Goal: Transaction & Acquisition: Purchase product/service

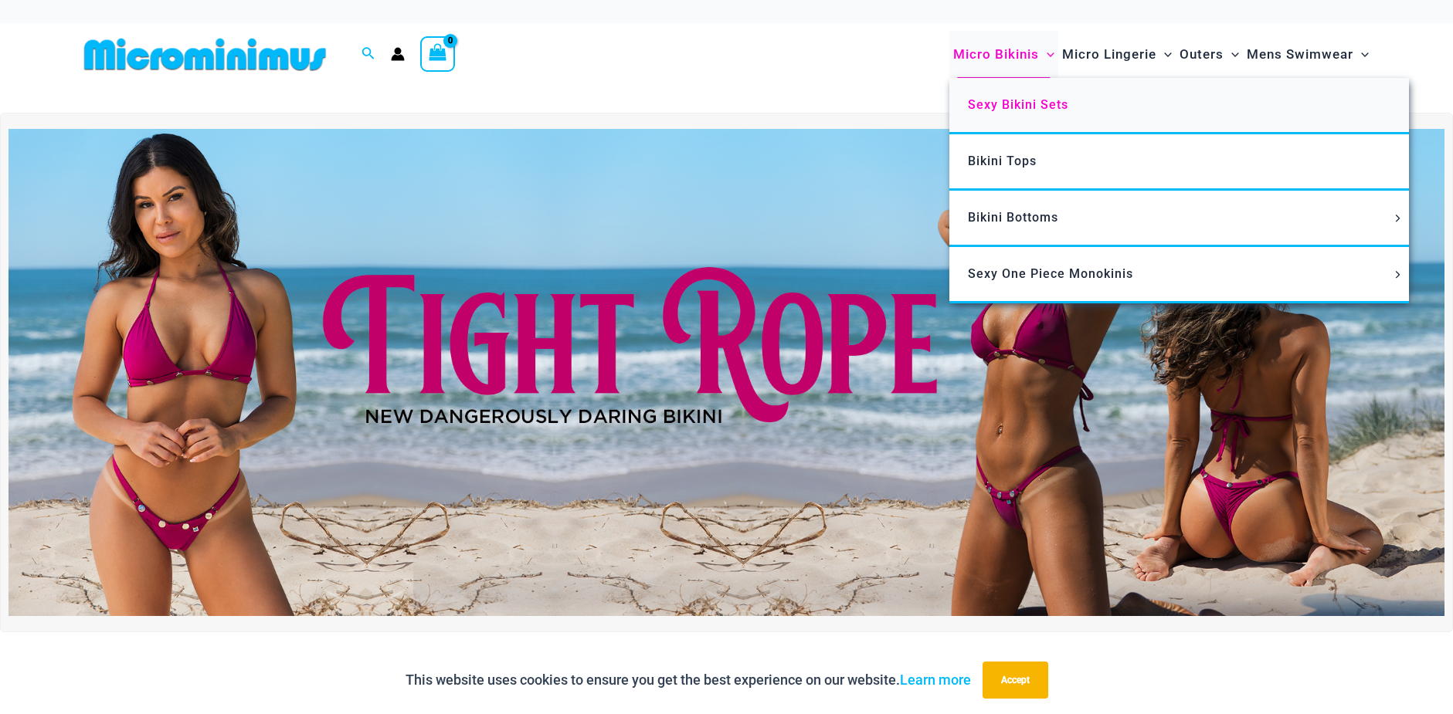
click at [1000, 106] on span "Sexy Bikini Sets" at bounding box center [1018, 104] width 100 height 15
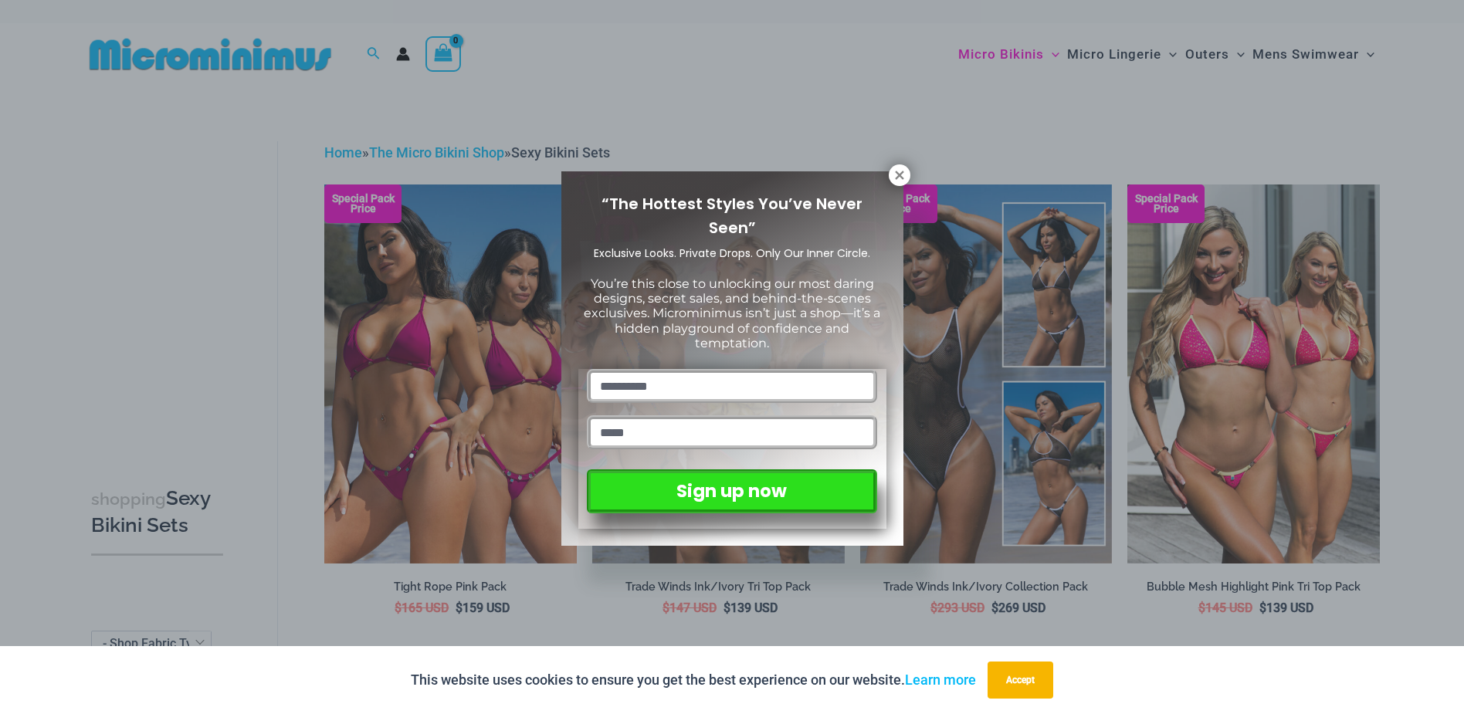
click at [889, 169] on div "“The Hottest Styles You’ve Never Seen” Exclusive Looks. Private Drops. Only Our…" at bounding box center [732, 357] width 1464 height 714
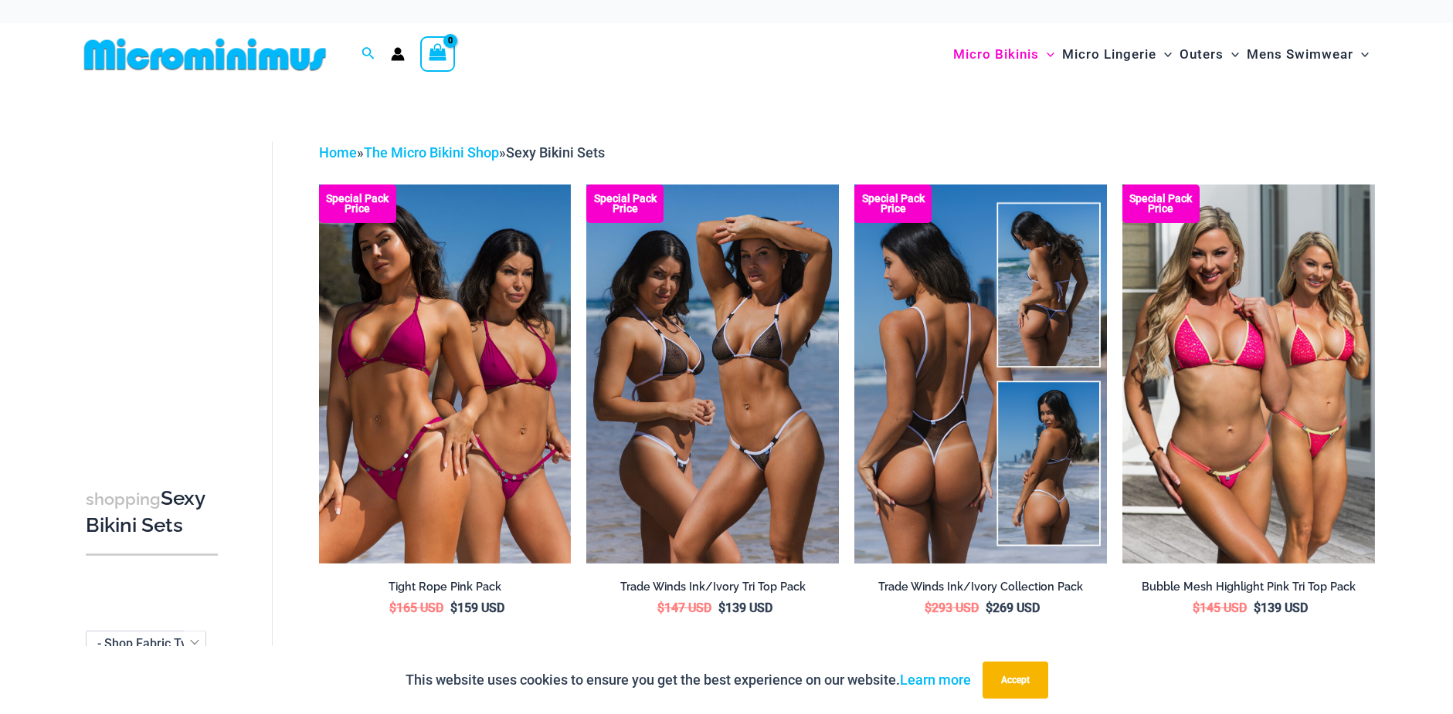
click at [952, 392] on img at bounding box center [980, 374] width 253 height 378
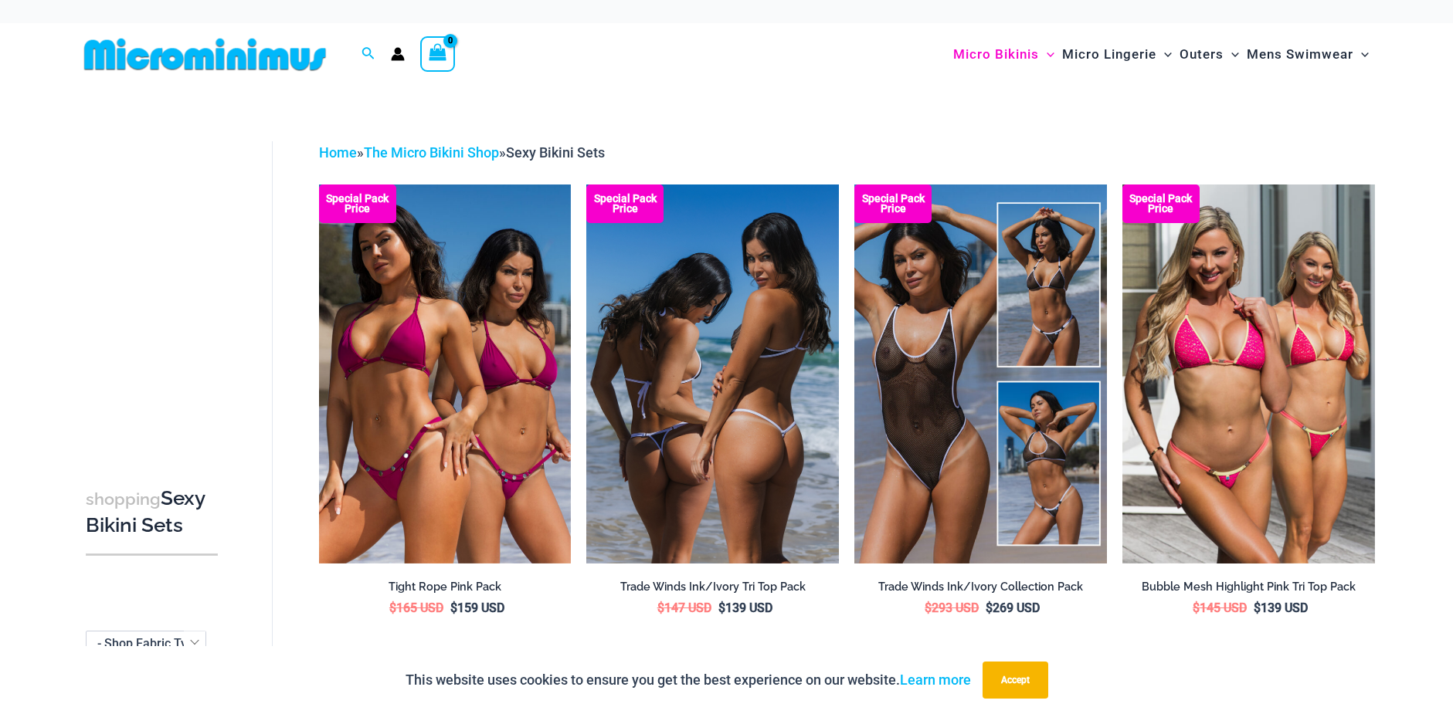
click at [686, 423] on img at bounding box center [712, 374] width 253 height 378
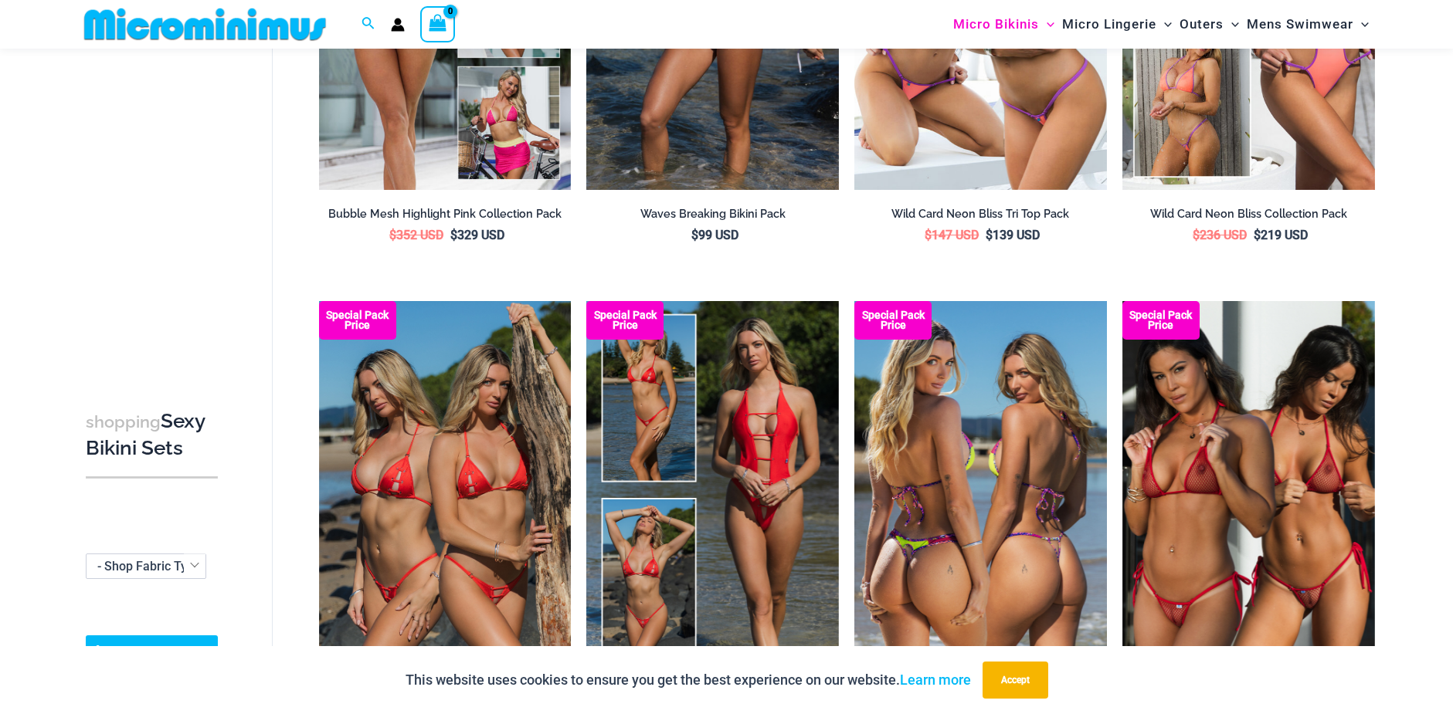
scroll to position [914, 0]
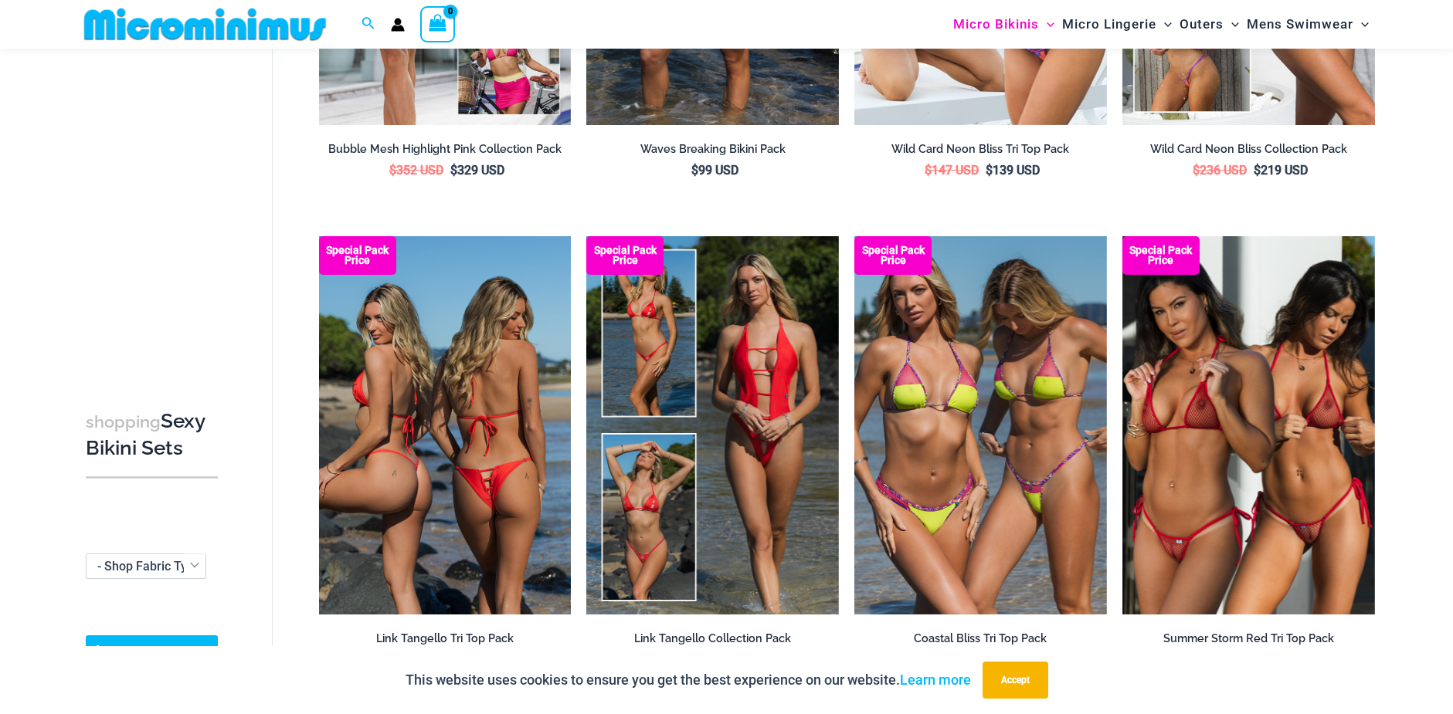
click at [531, 447] on img at bounding box center [445, 425] width 253 height 378
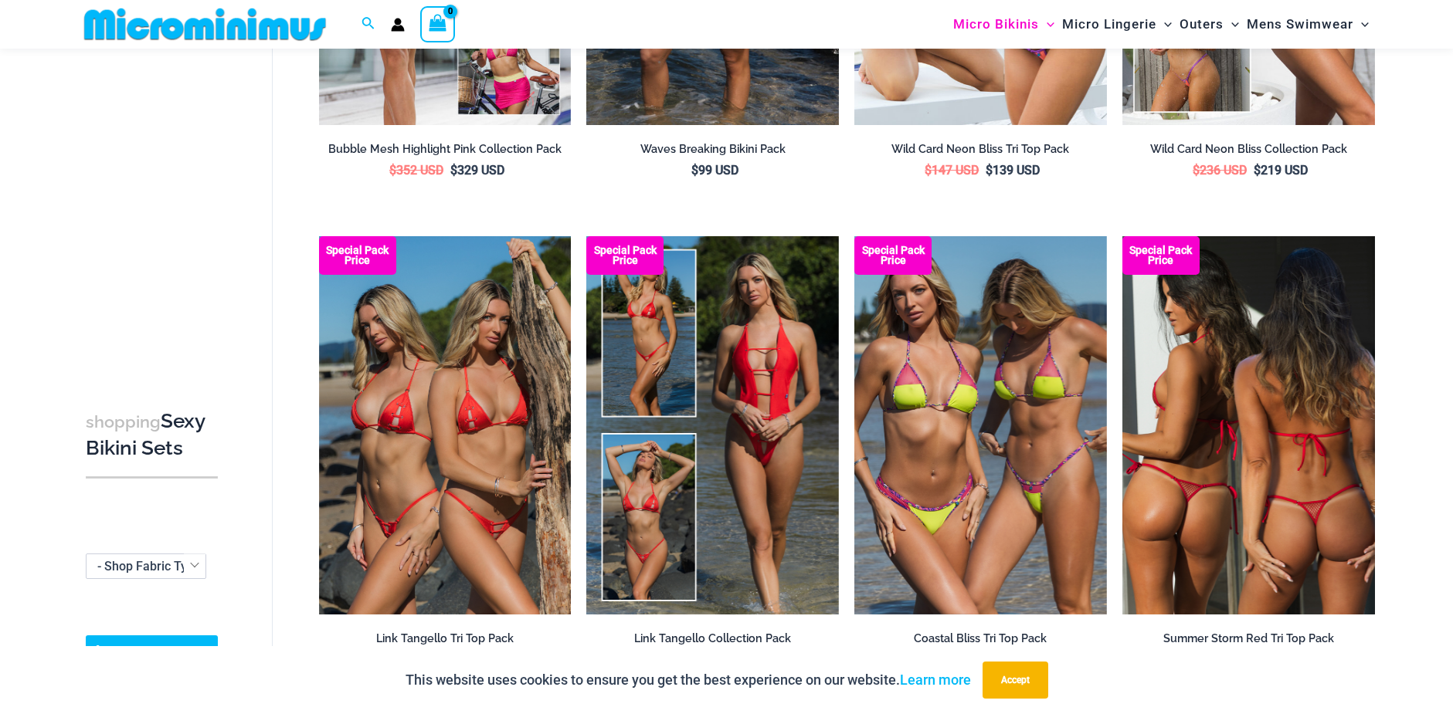
click at [1142, 420] on img at bounding box center [1248, 425] width 253 height 378
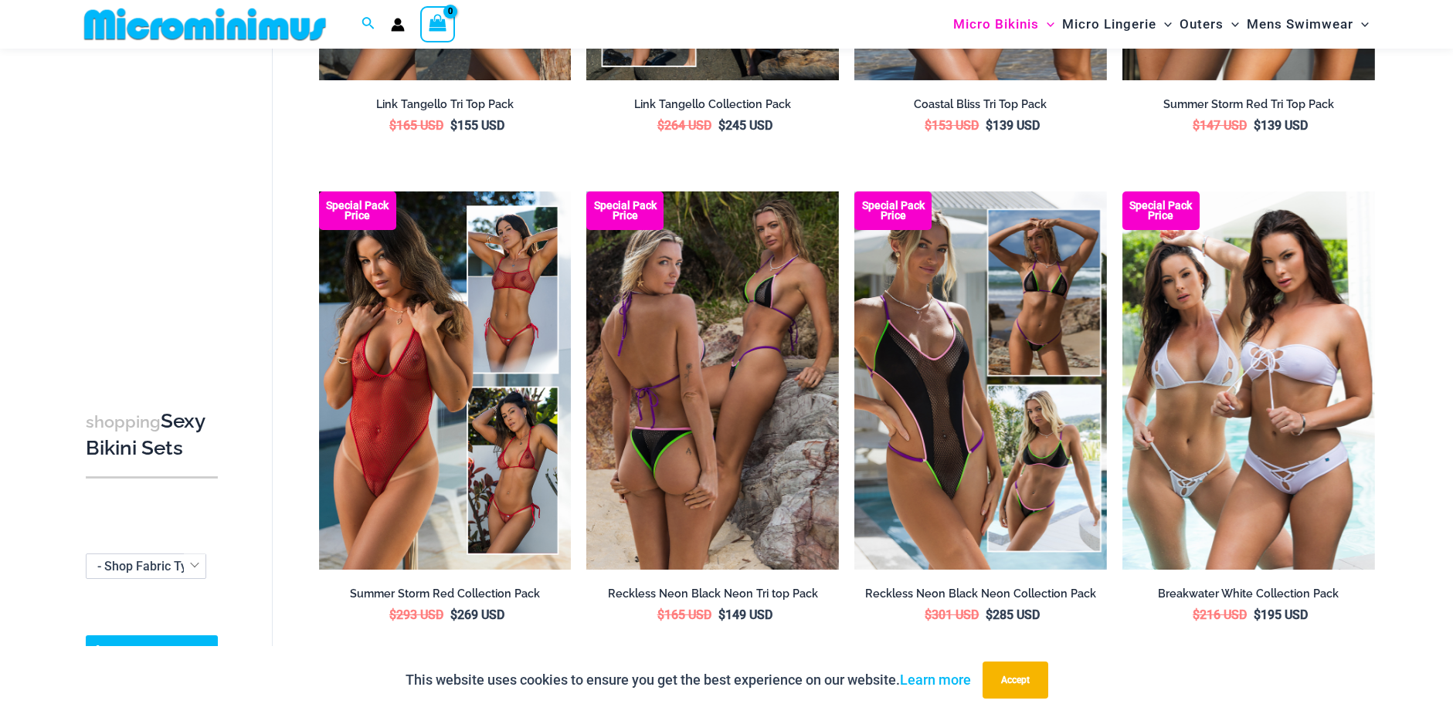
scroll to position [1454, 0]
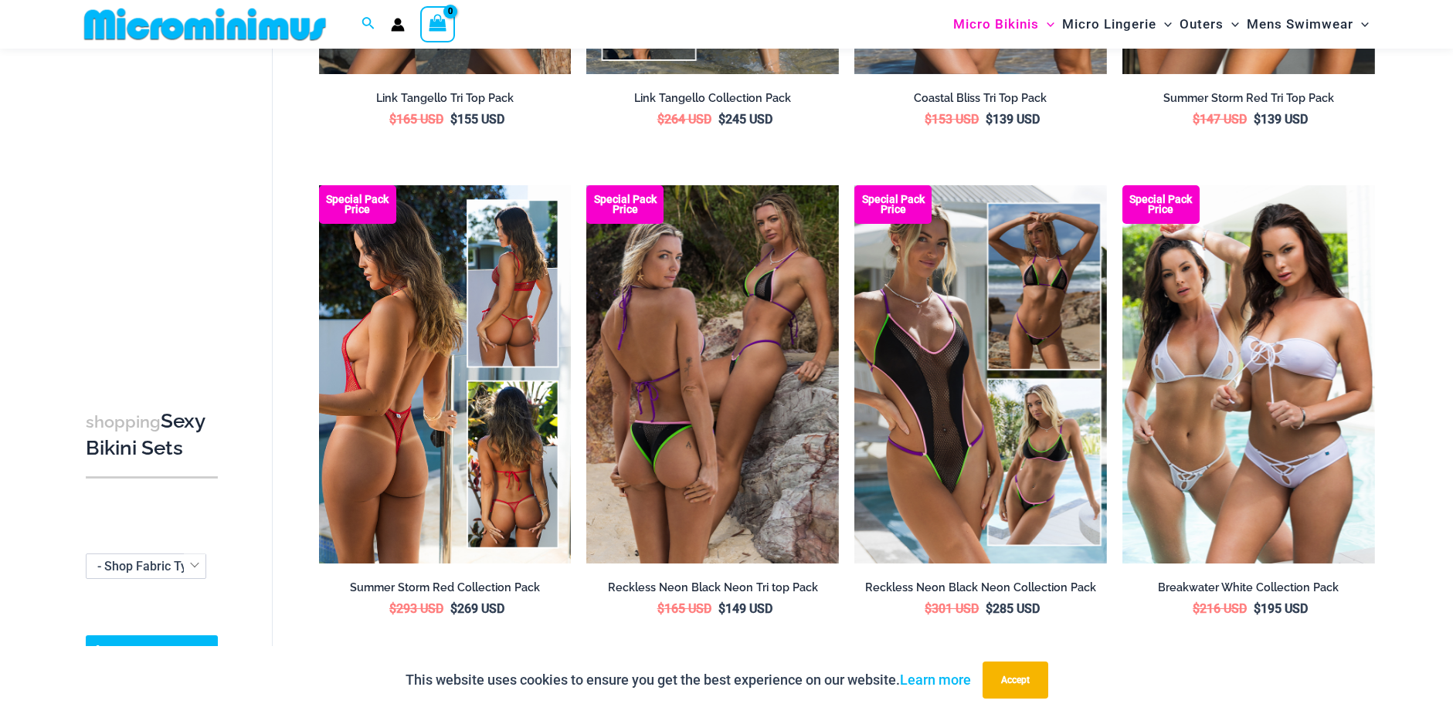
click at [416, 371] on img at bounding box center [445, 374] width 253 height 378
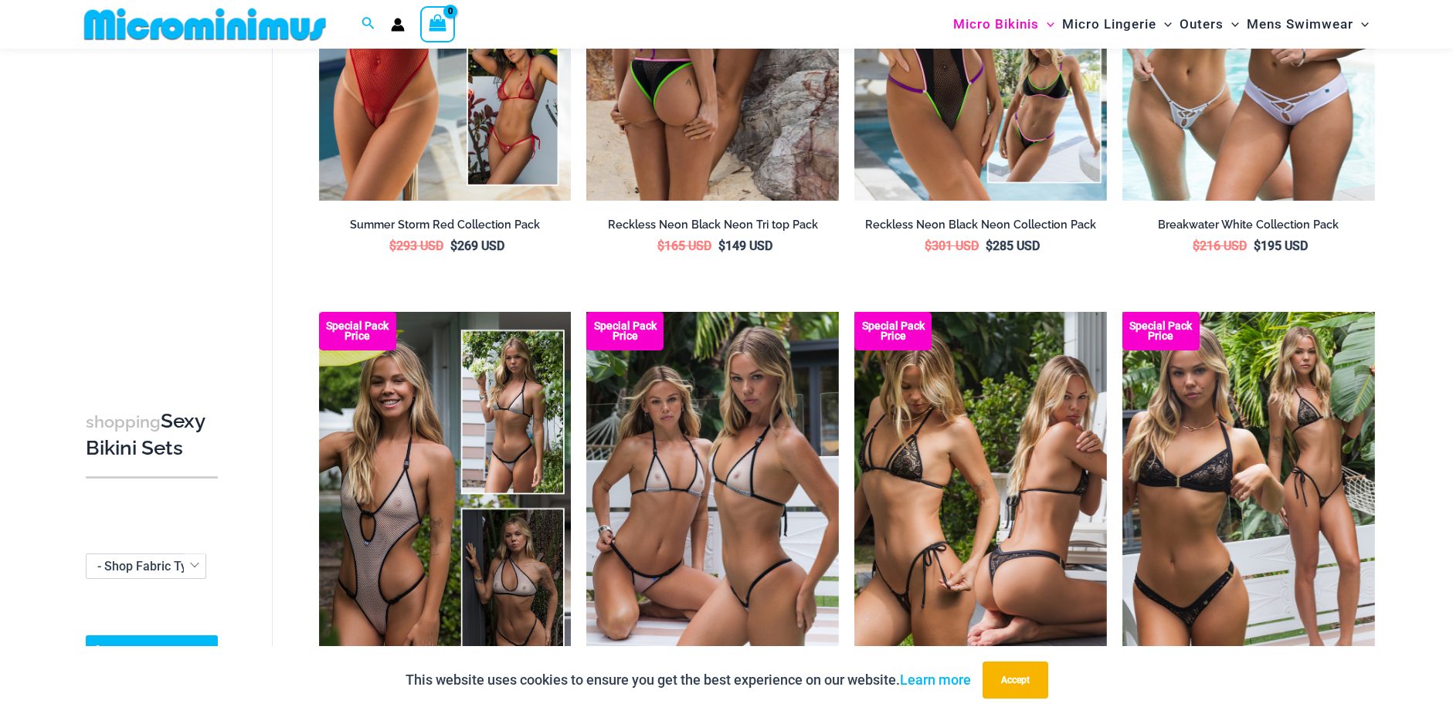
scroll to position [1841, 0]
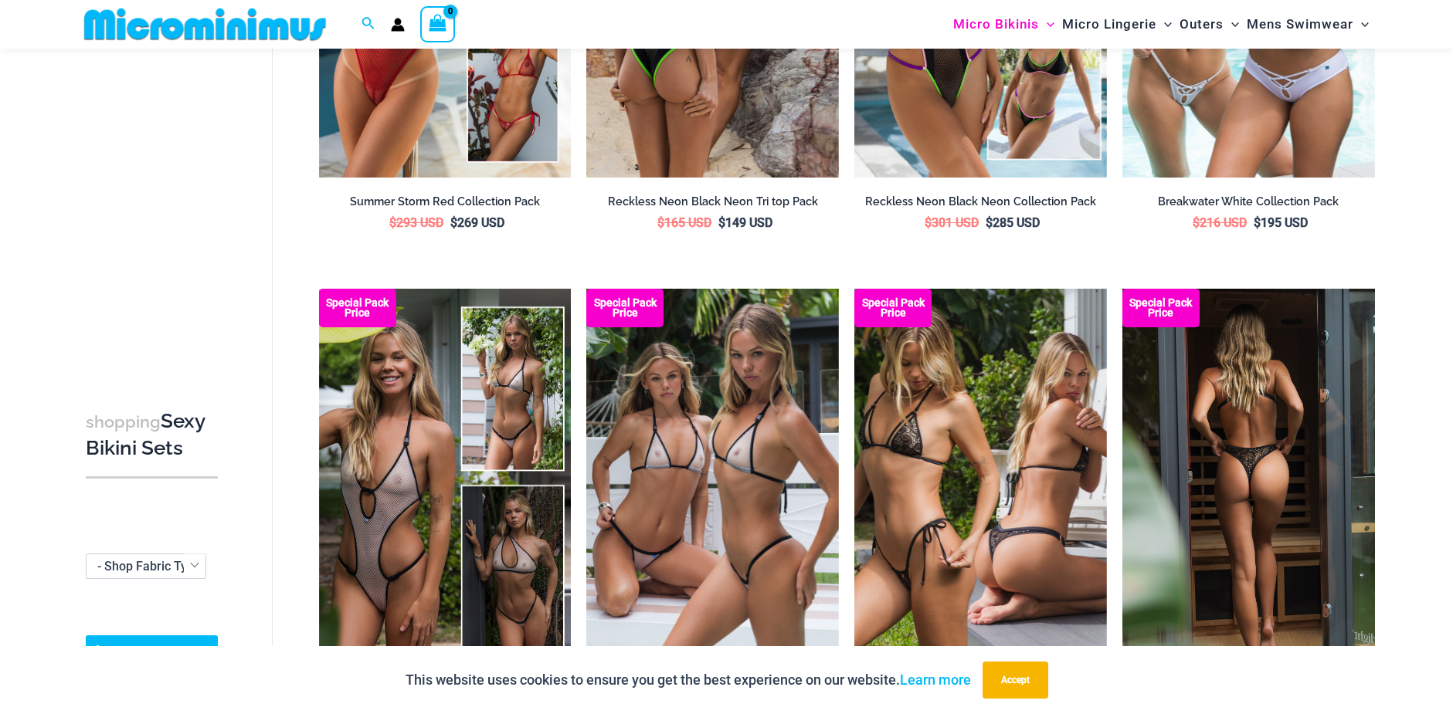
click at [1267, 455] on img at bounding box center [1248, 478] width 253 height 378
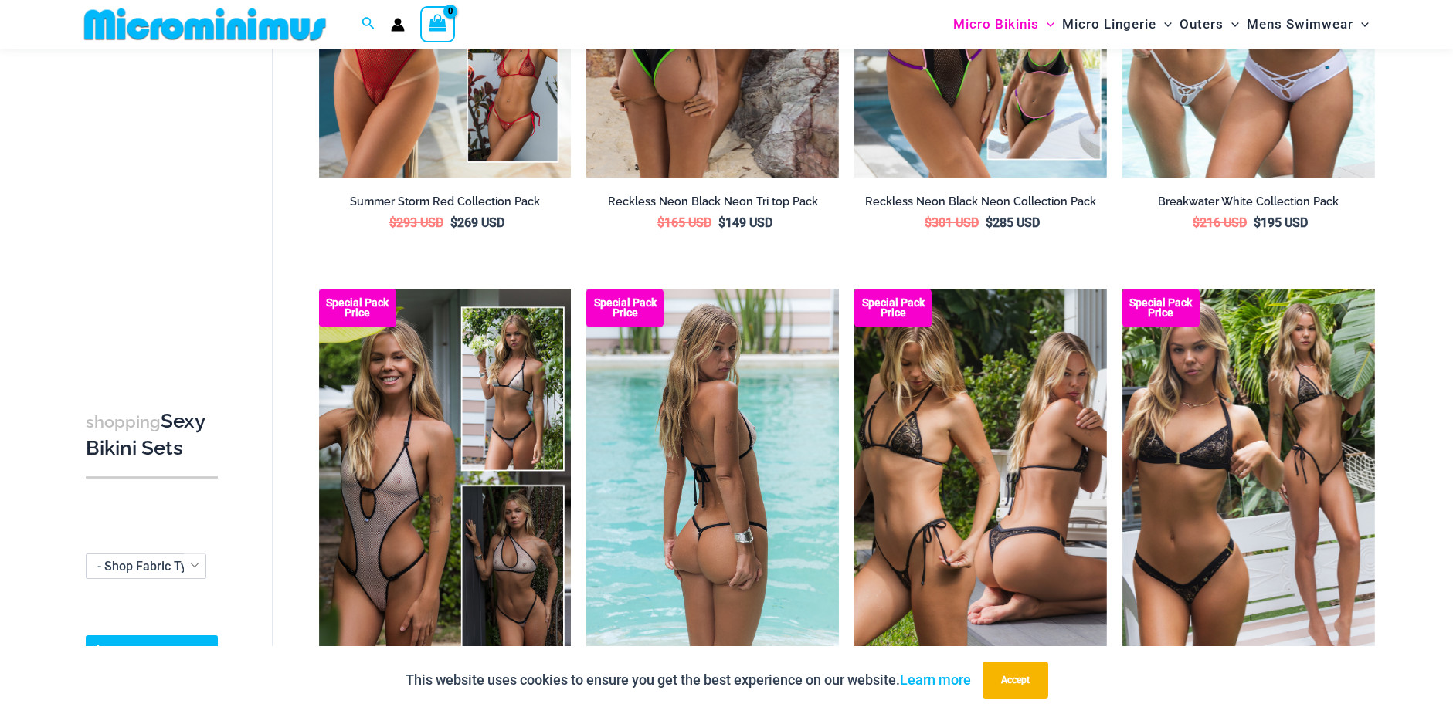
click at [768, 474] on img at bounding box center [712, 478] width 253 height 378
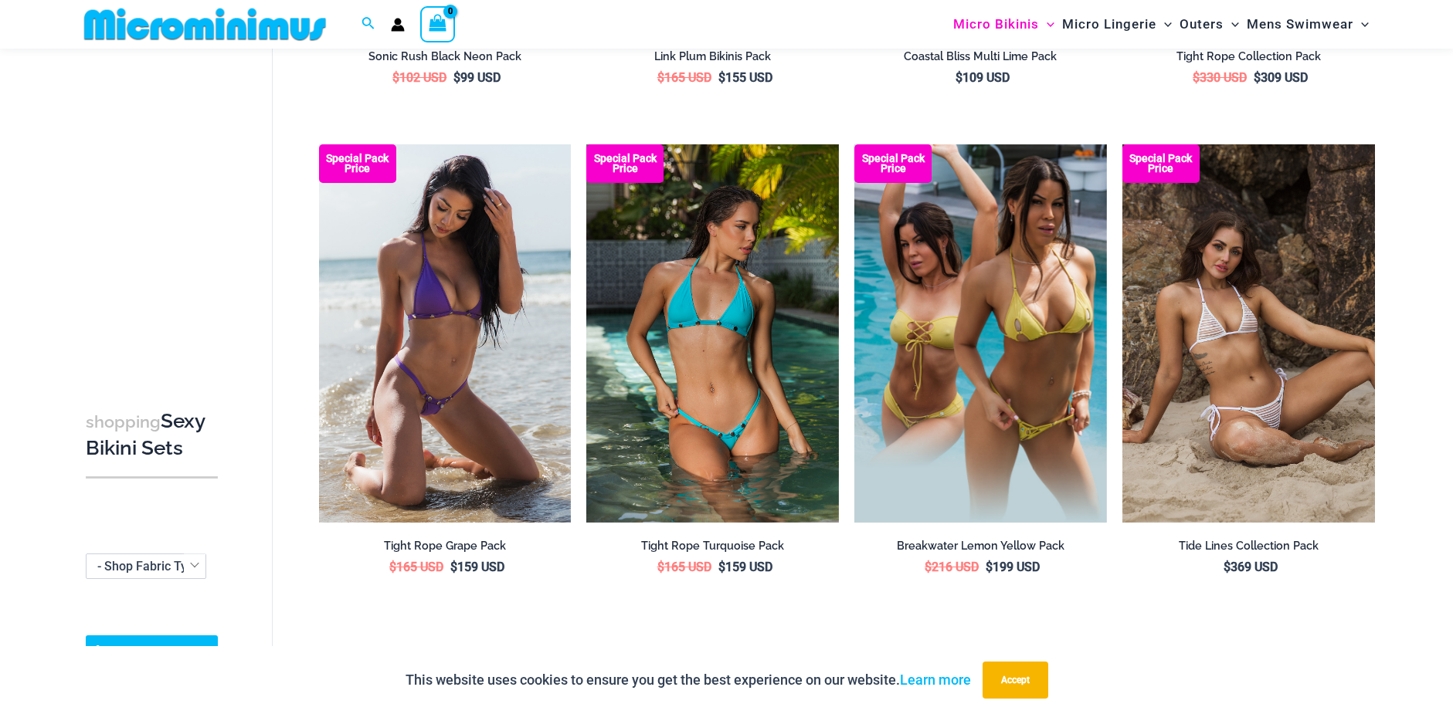
scroll to position [3463, 0]
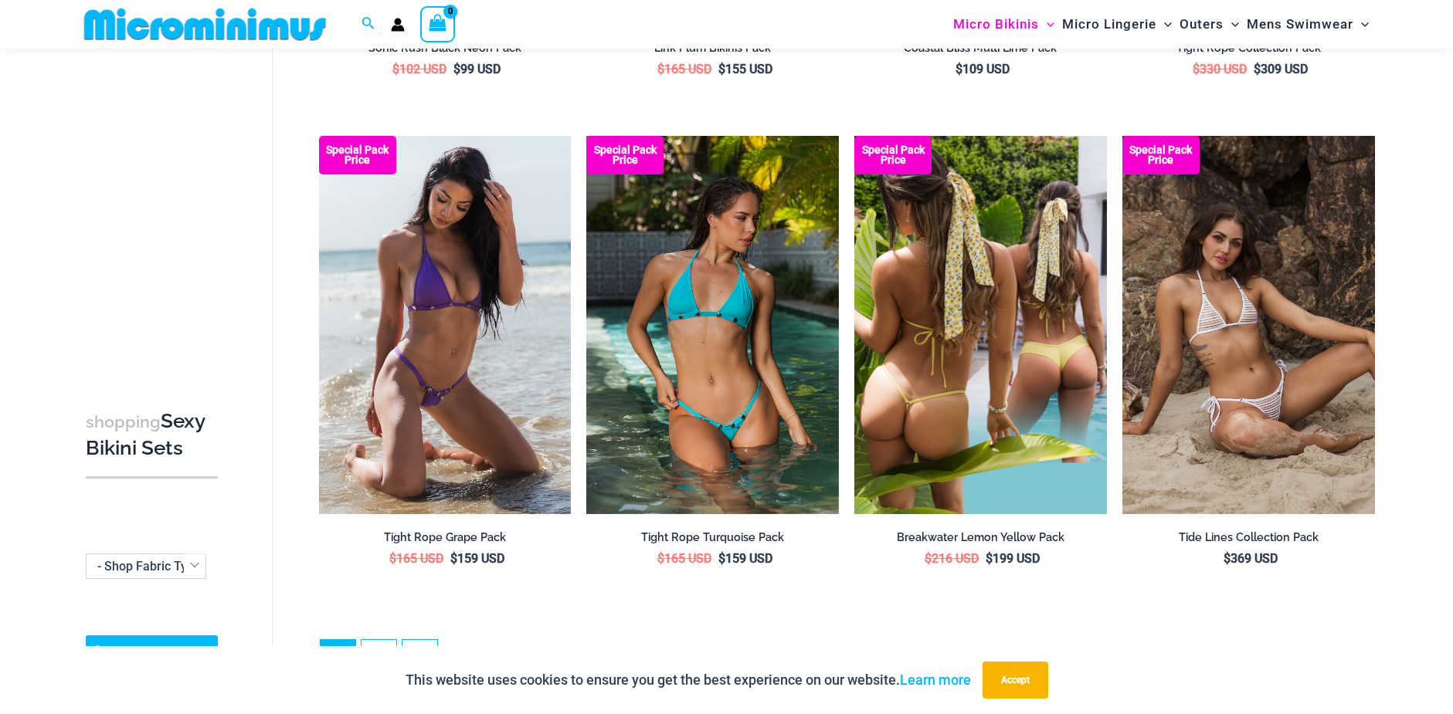
click at [1028, 345] on img at bounding box center [980, 325] width 253 height 378
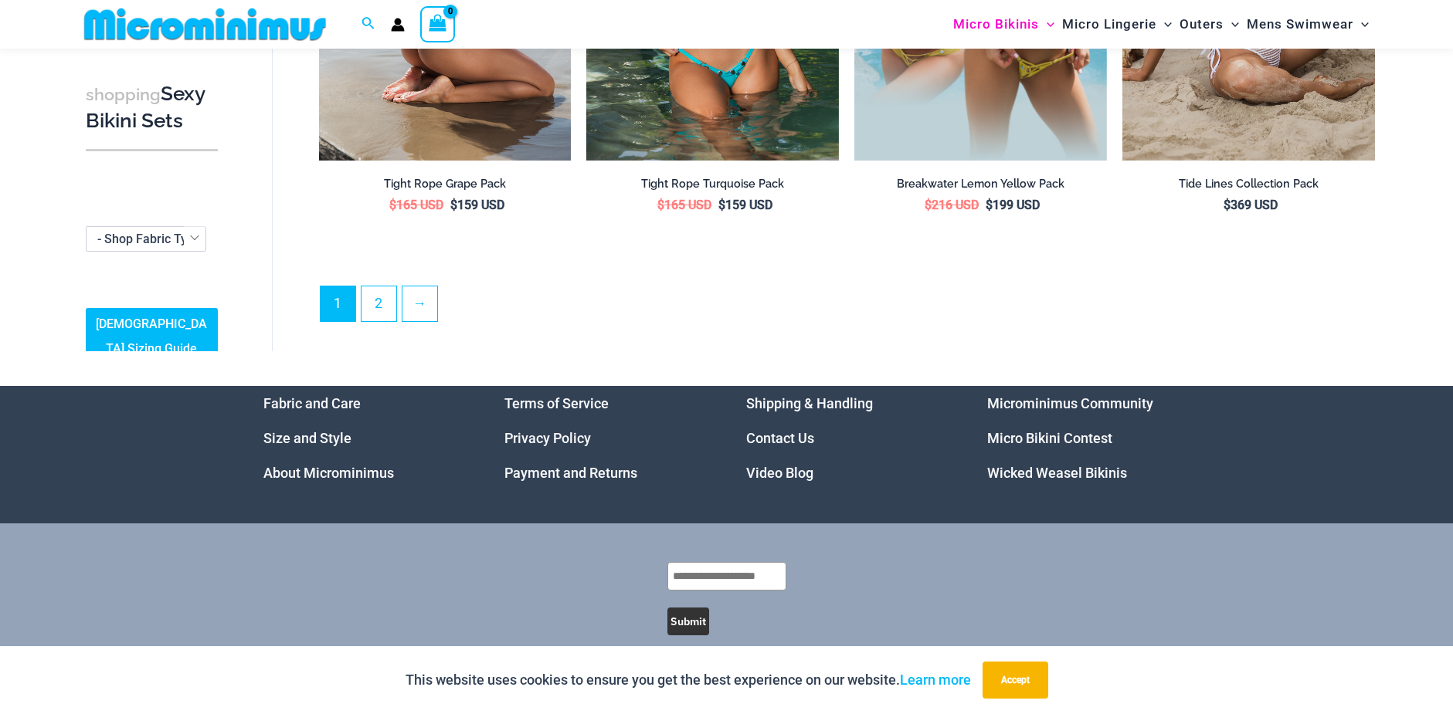
scroll to position [3835, 0]
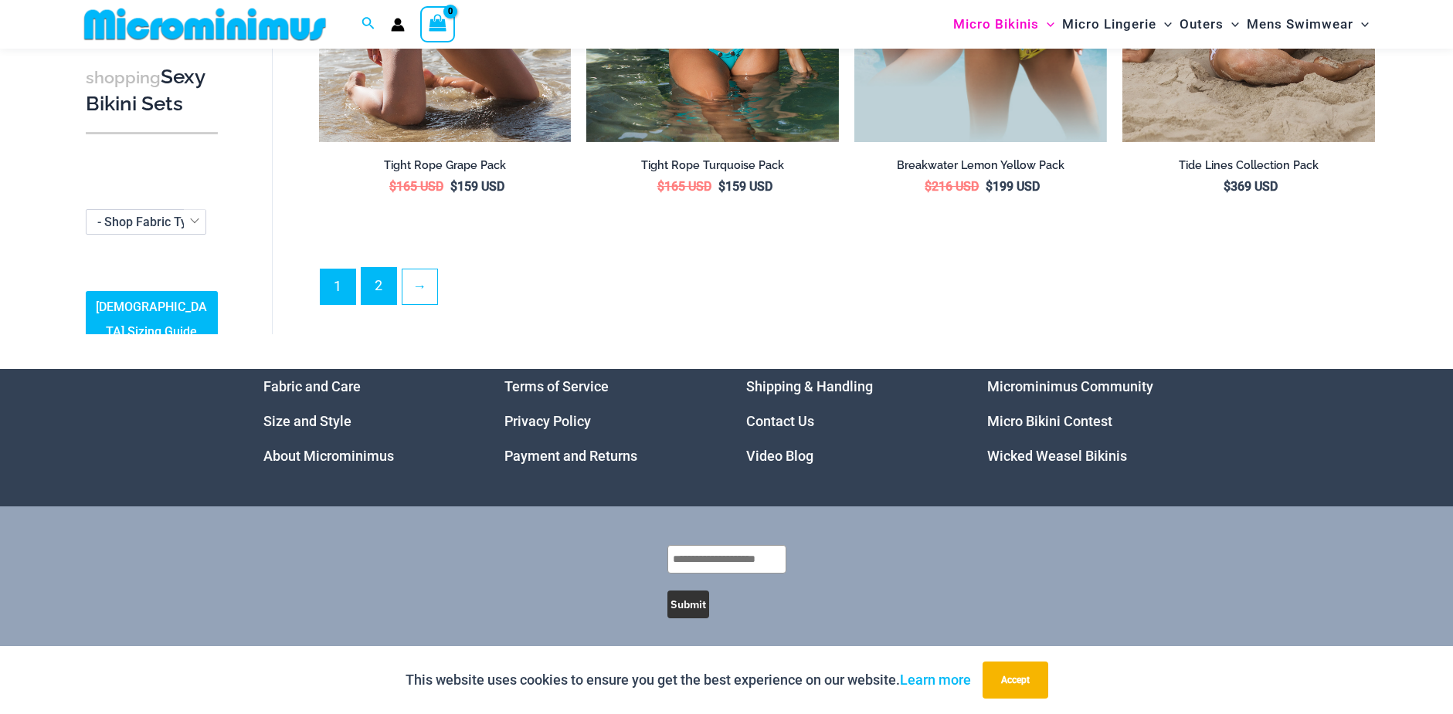
click at [370, 277] on link "2" at bounding box center [378, 286] width 35 height 36
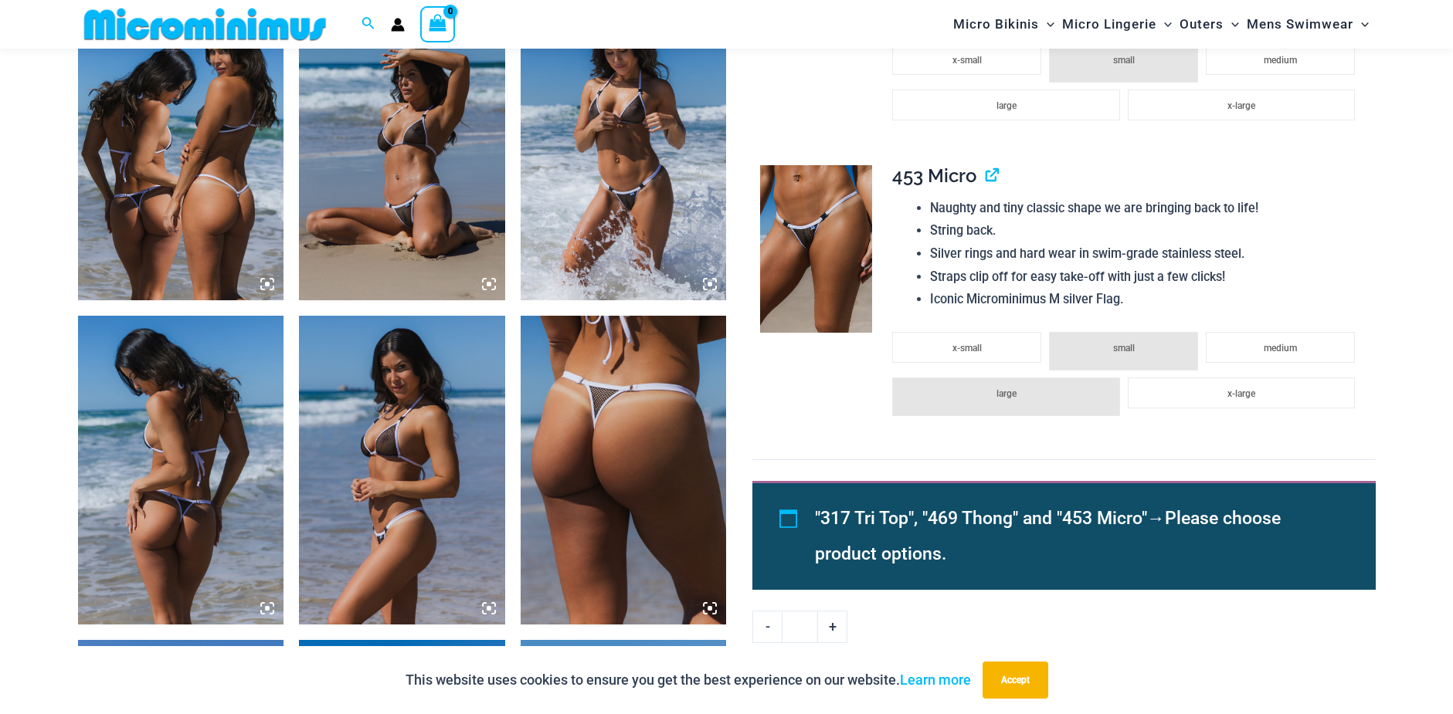
scroll to position [1144, 0]
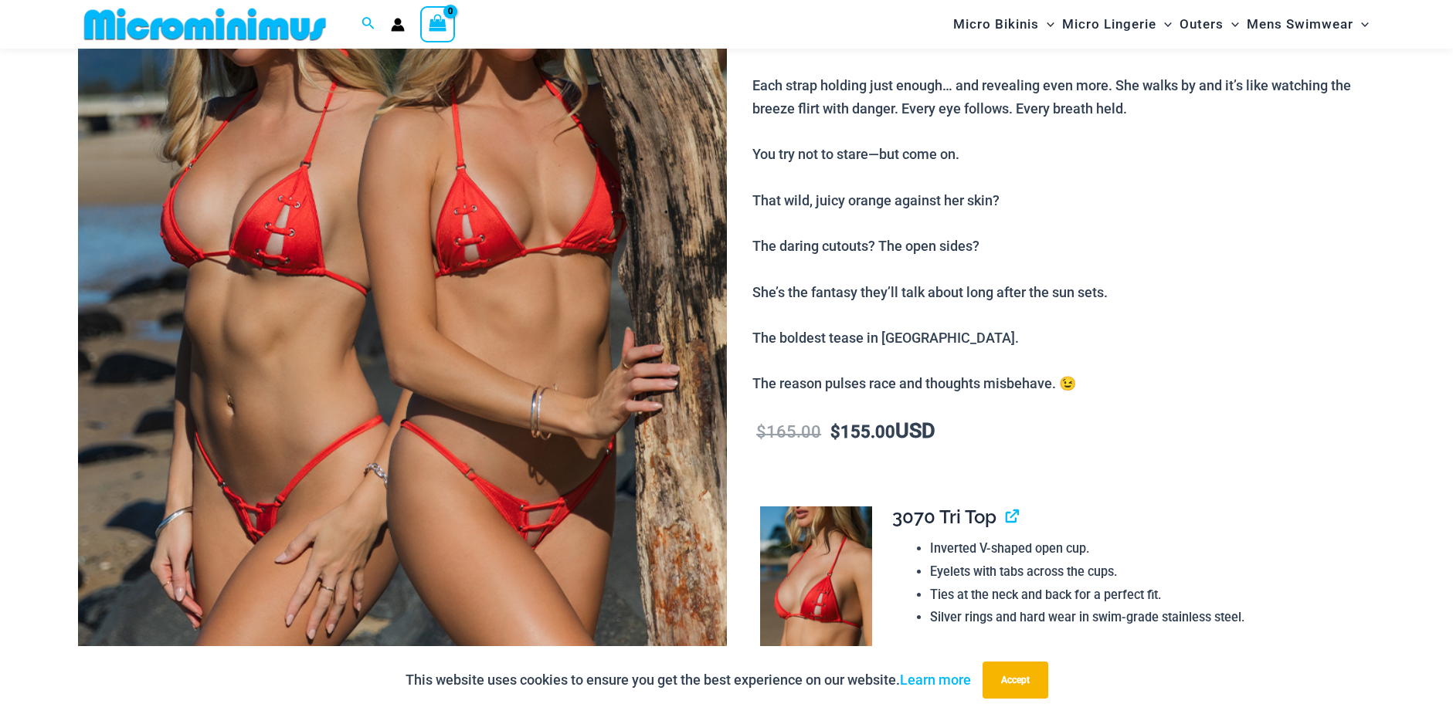
scroll to position [64, 0]
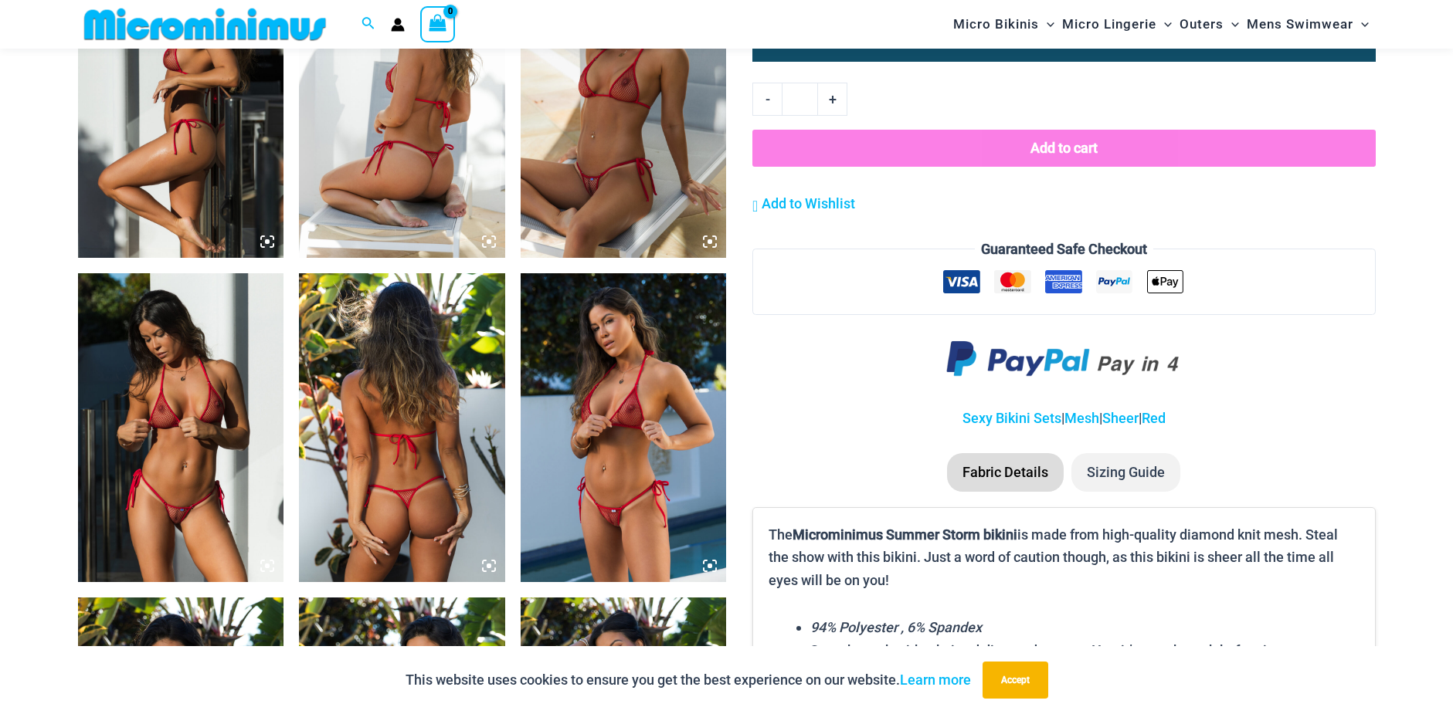
scroll to position [1532, 0]
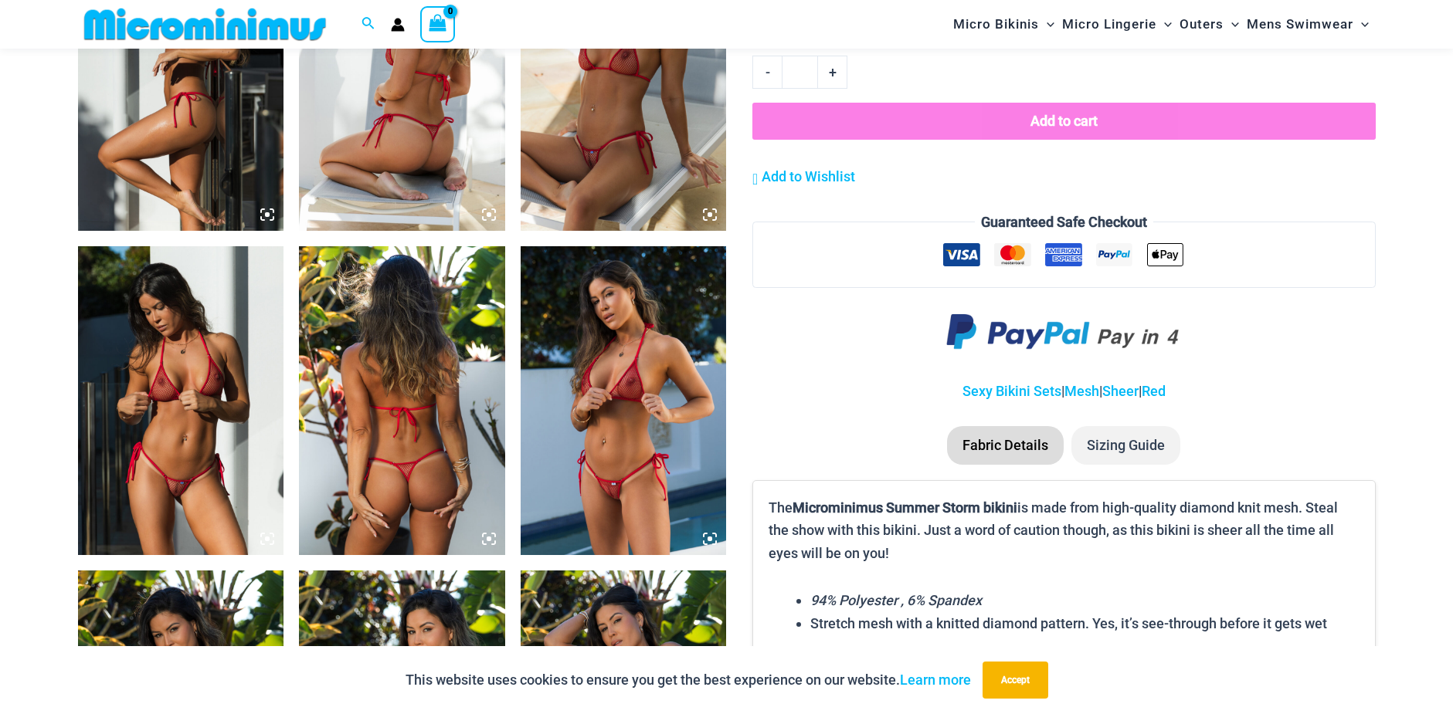
click at [171, 447] on img at bounding box center [181, 400] width 206 height 309
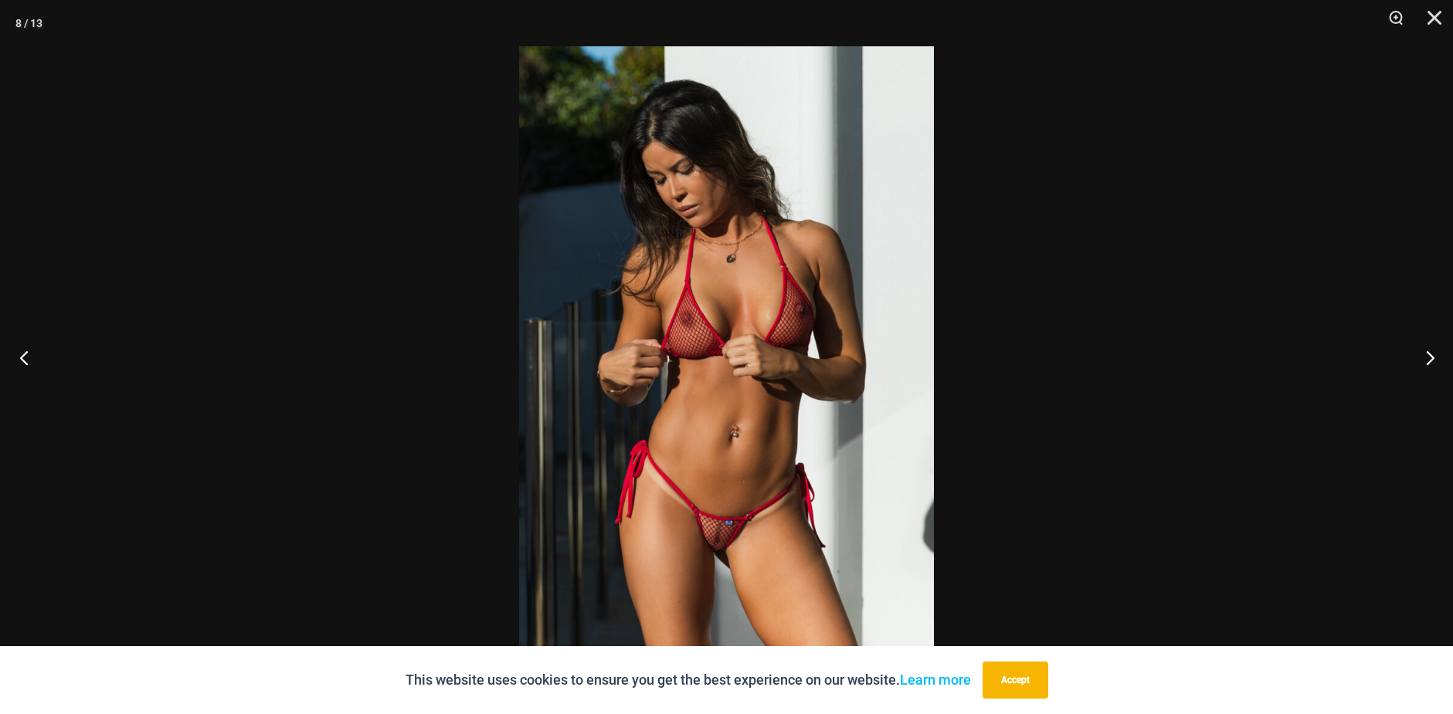
click at [26, 348] on button "Previous" at bounding box center [29, 357] width 58 height 77
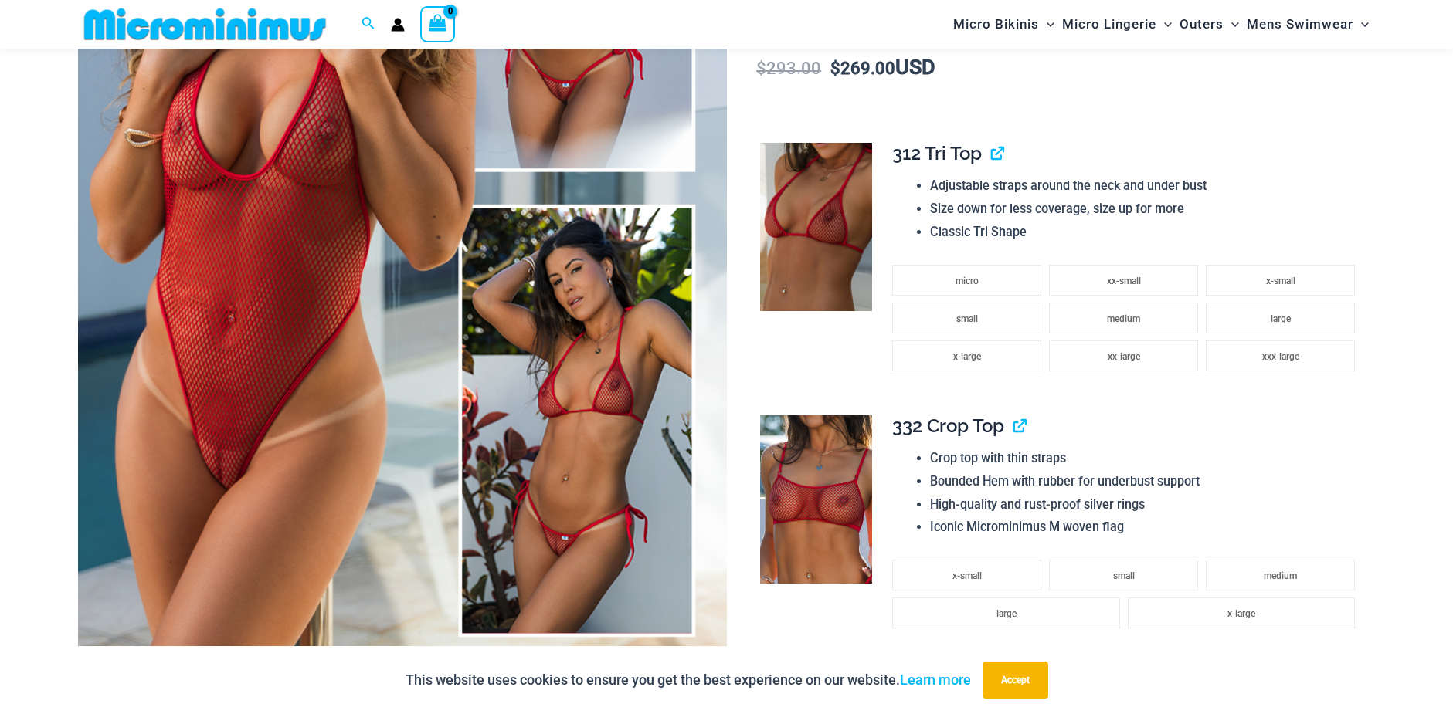
scroll to position [450, 0]
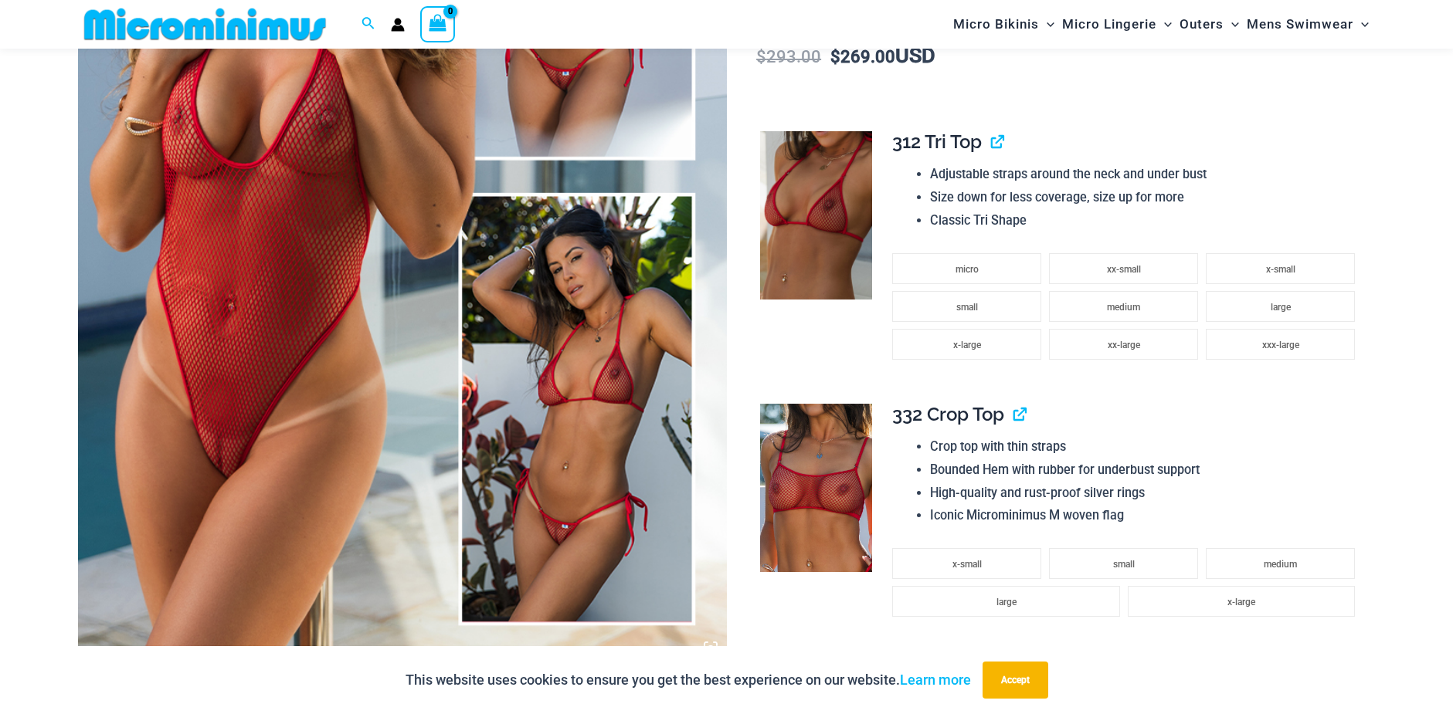
click at [572, 518] on img at bounding box center [402, 177] width 649 height 973
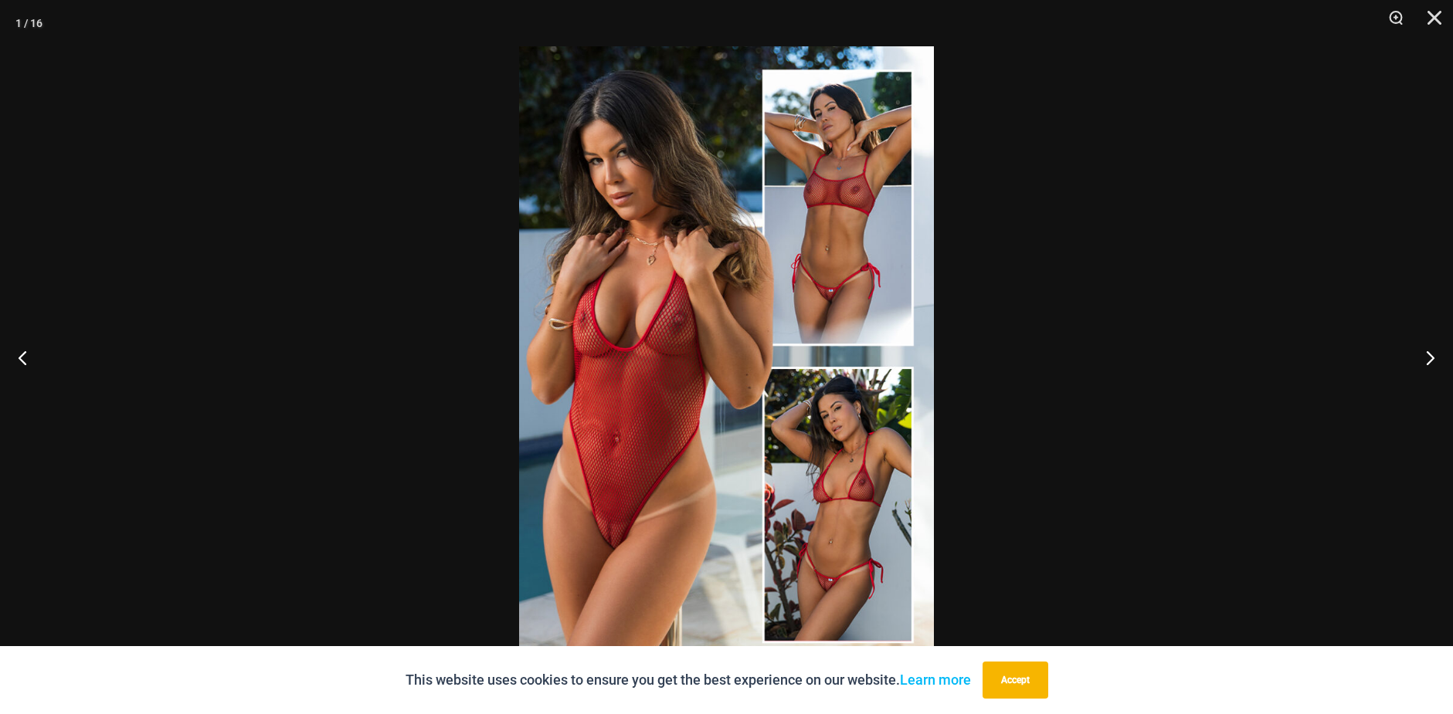
click at [861, 495] on img at bounding box center [726, 357] width 415 height 622
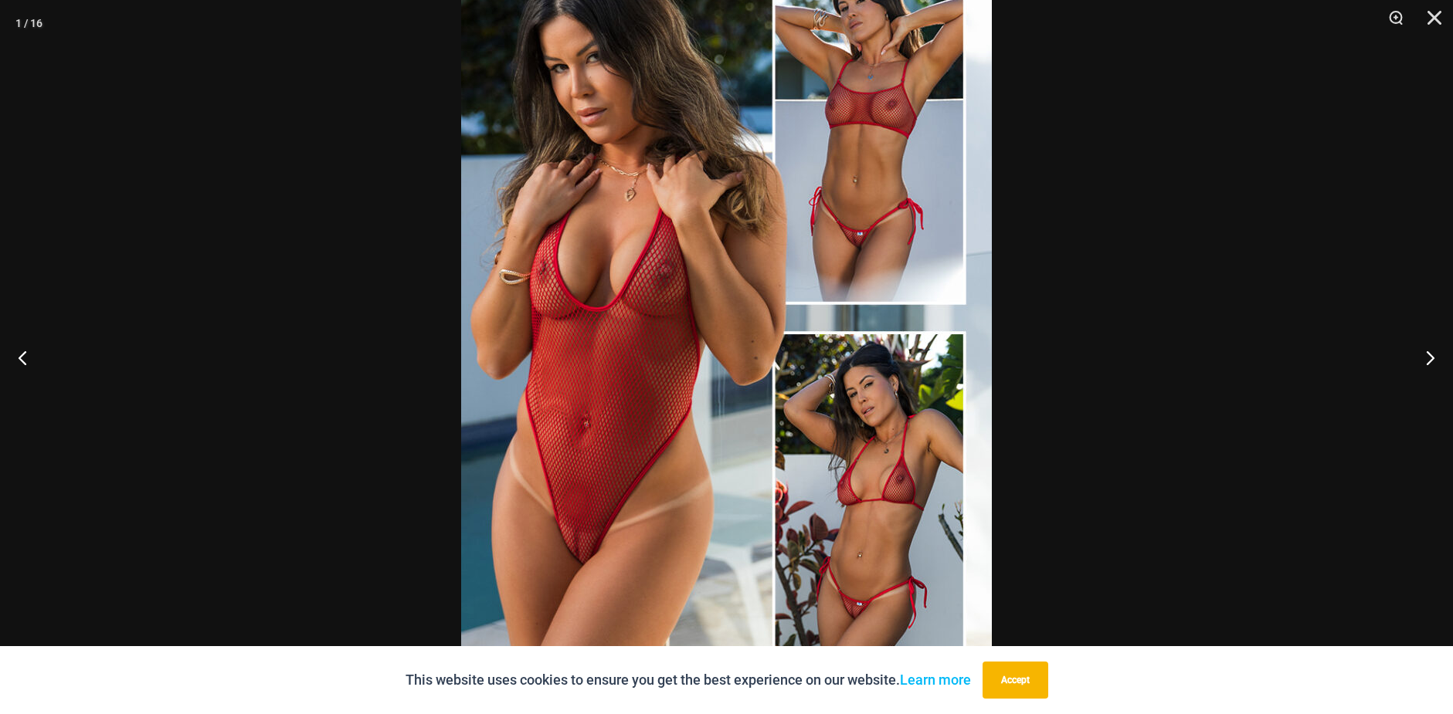
click at [861, 495] on img at bounding box center [726, 319] width 531 height 796
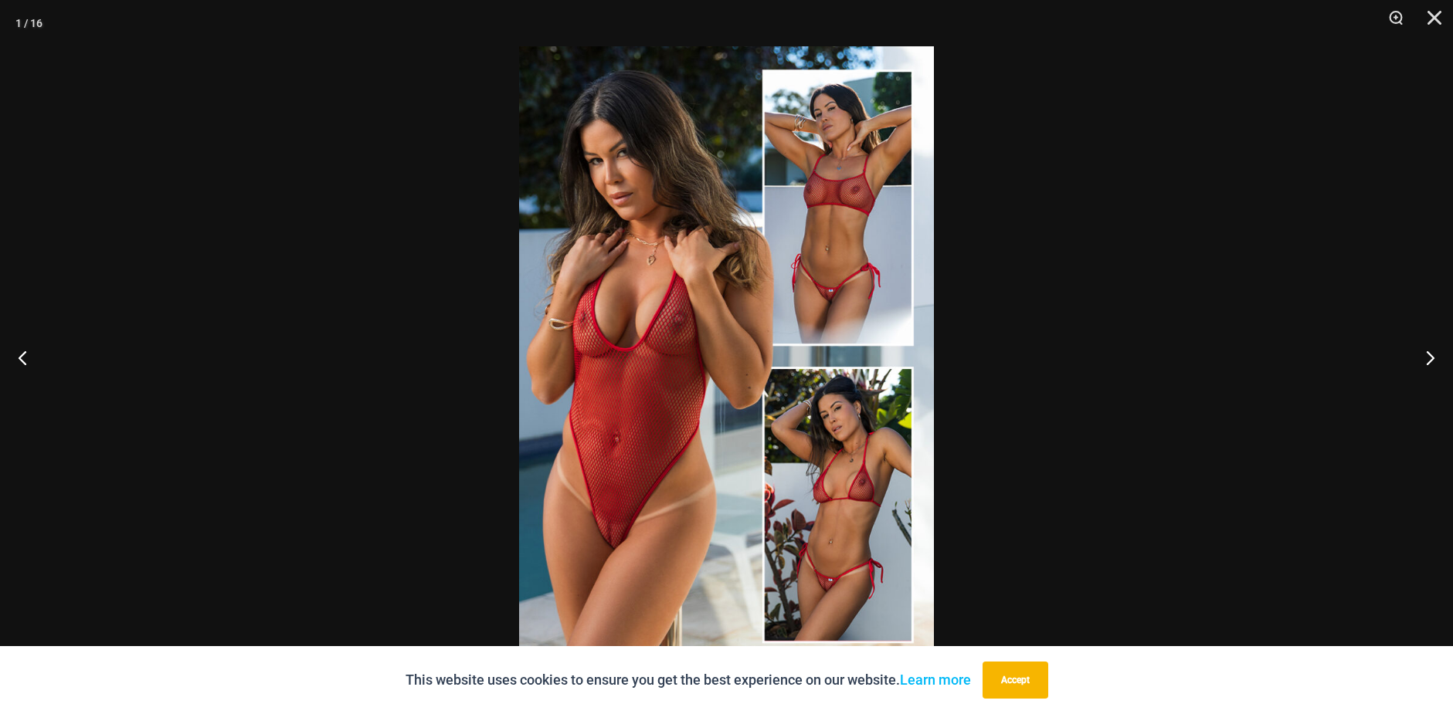
click at [861, 495] on img at bounding box center [726, 357] width 415 height 622
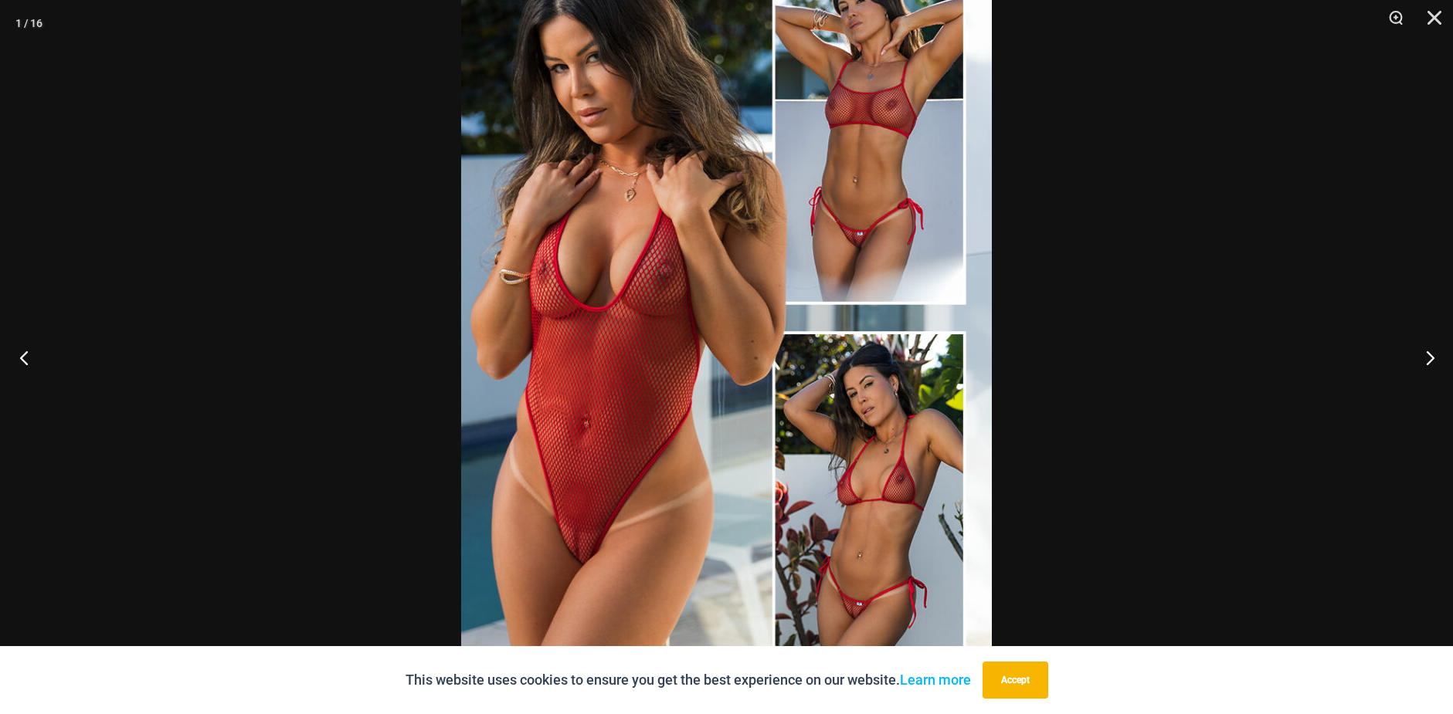
click at [32, 345] on button "Previous" at bounding box center [29, 357] width 58 height 77
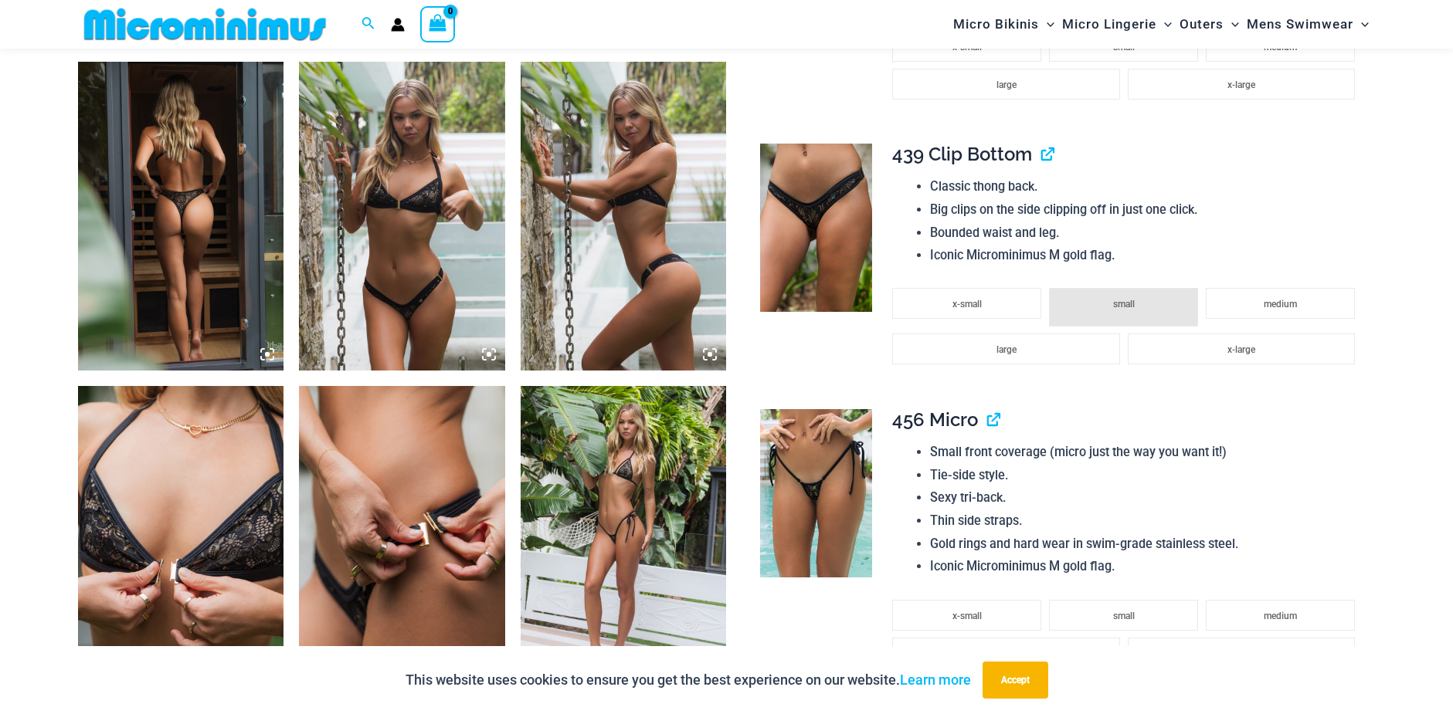
scroll to position [1069, 0]
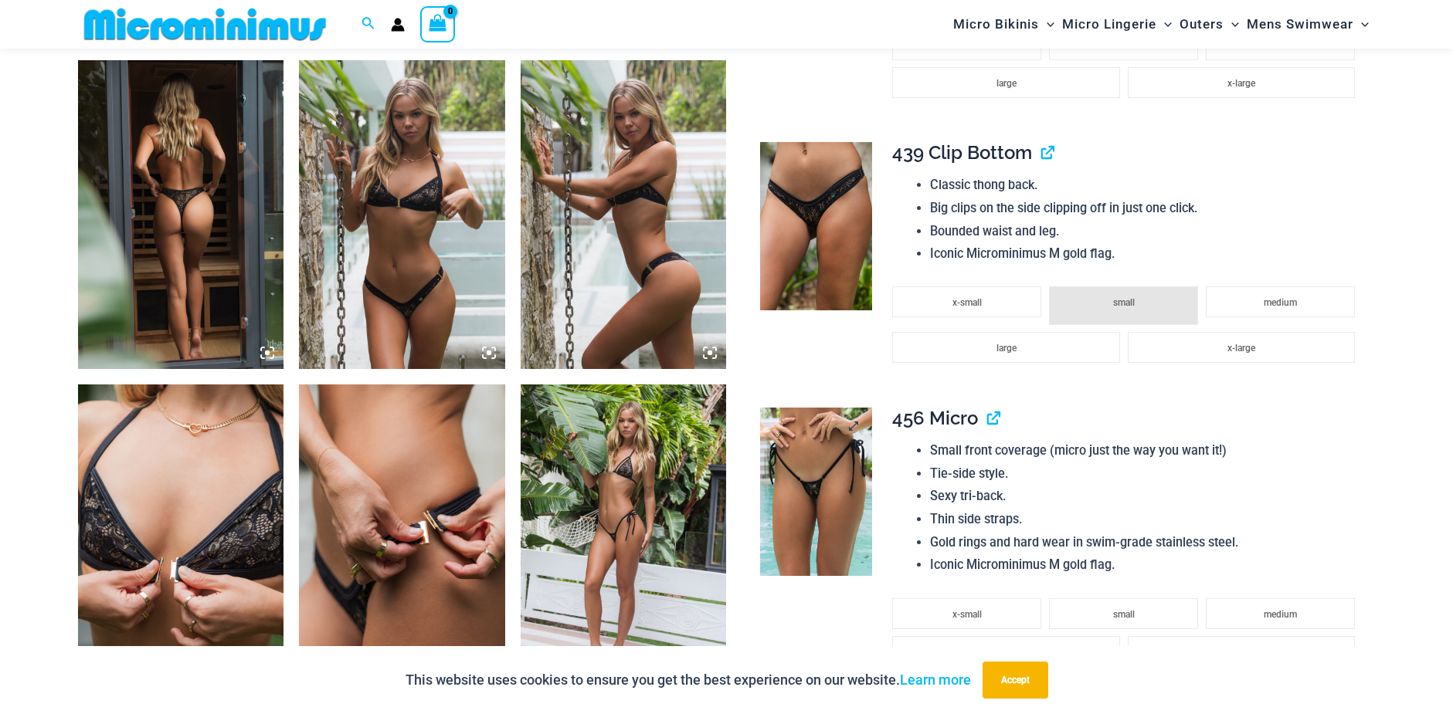
click at [833, 466] on img at bounding box center [816, 492] width 112 height 168
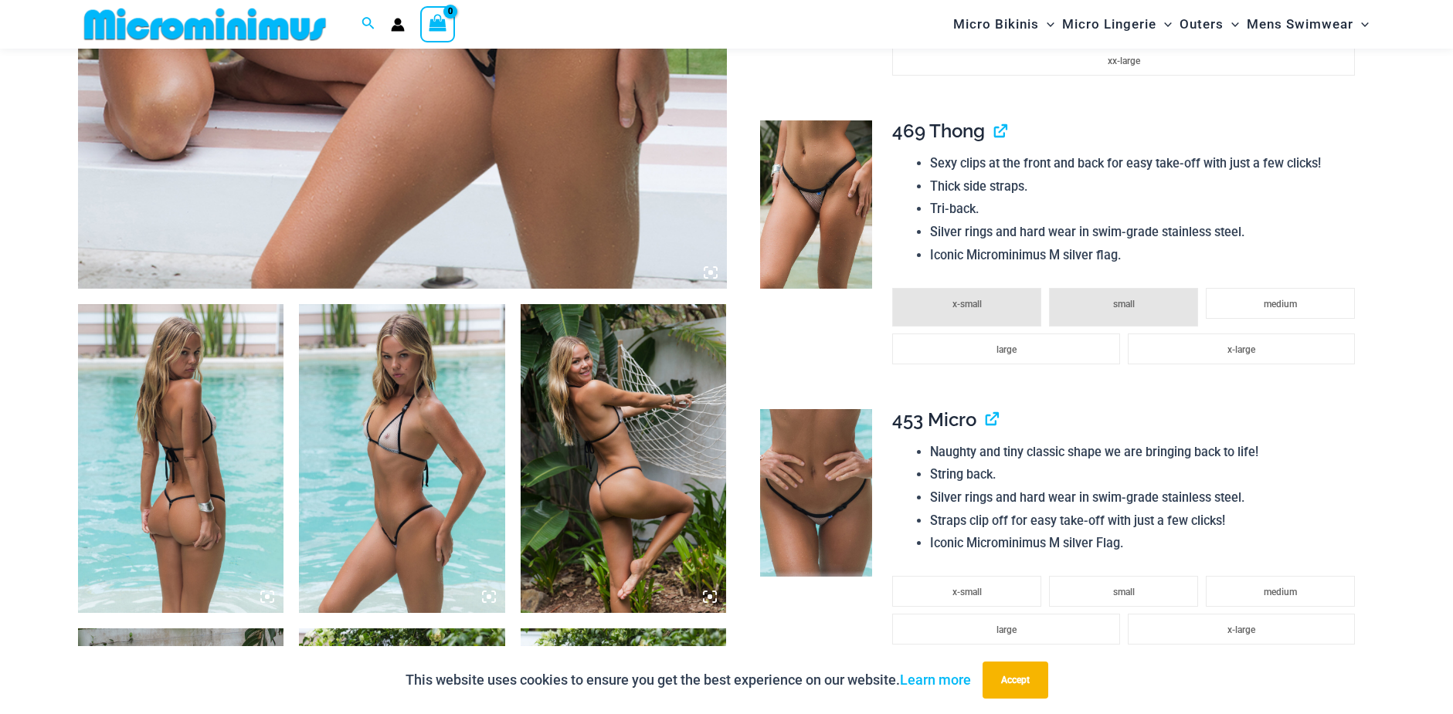
scroll to position [835, 0]
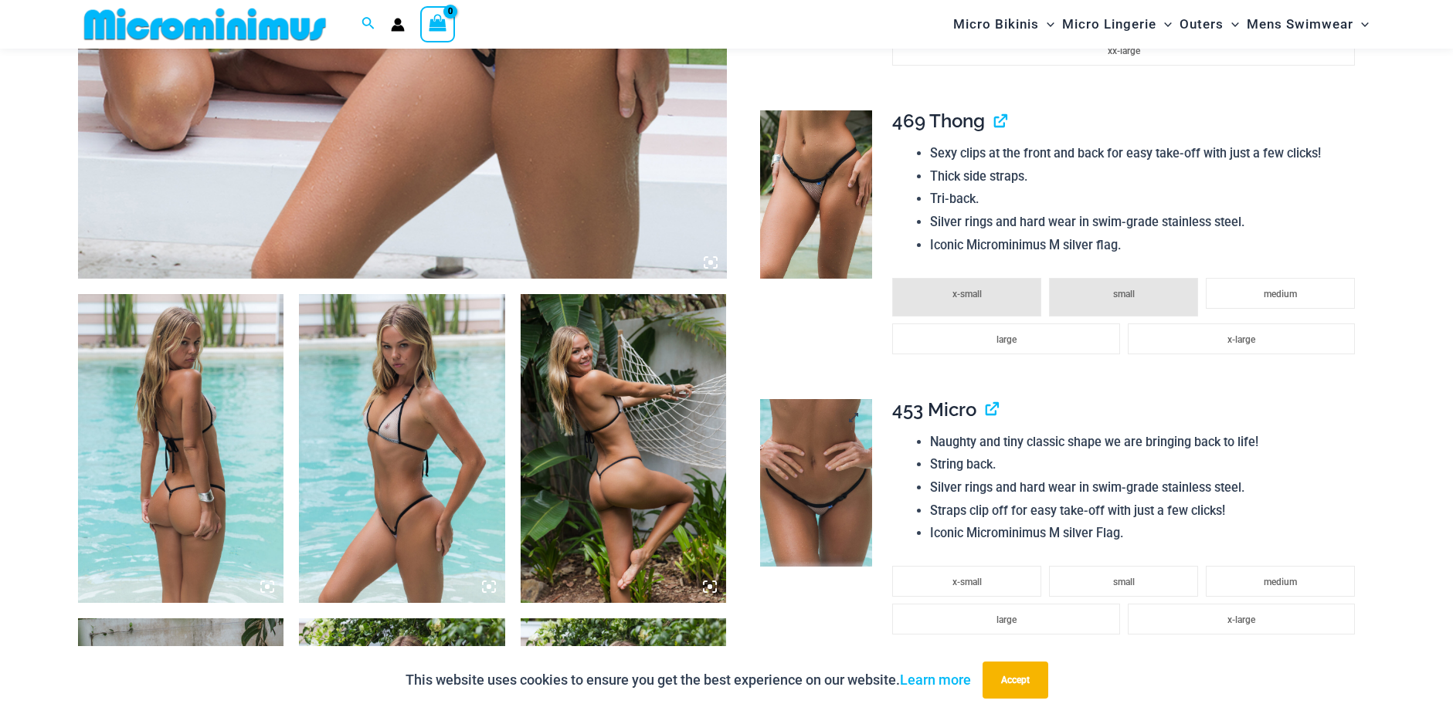
click at [804, 477] on img at bounding box center [816, 483] width 112 height 168
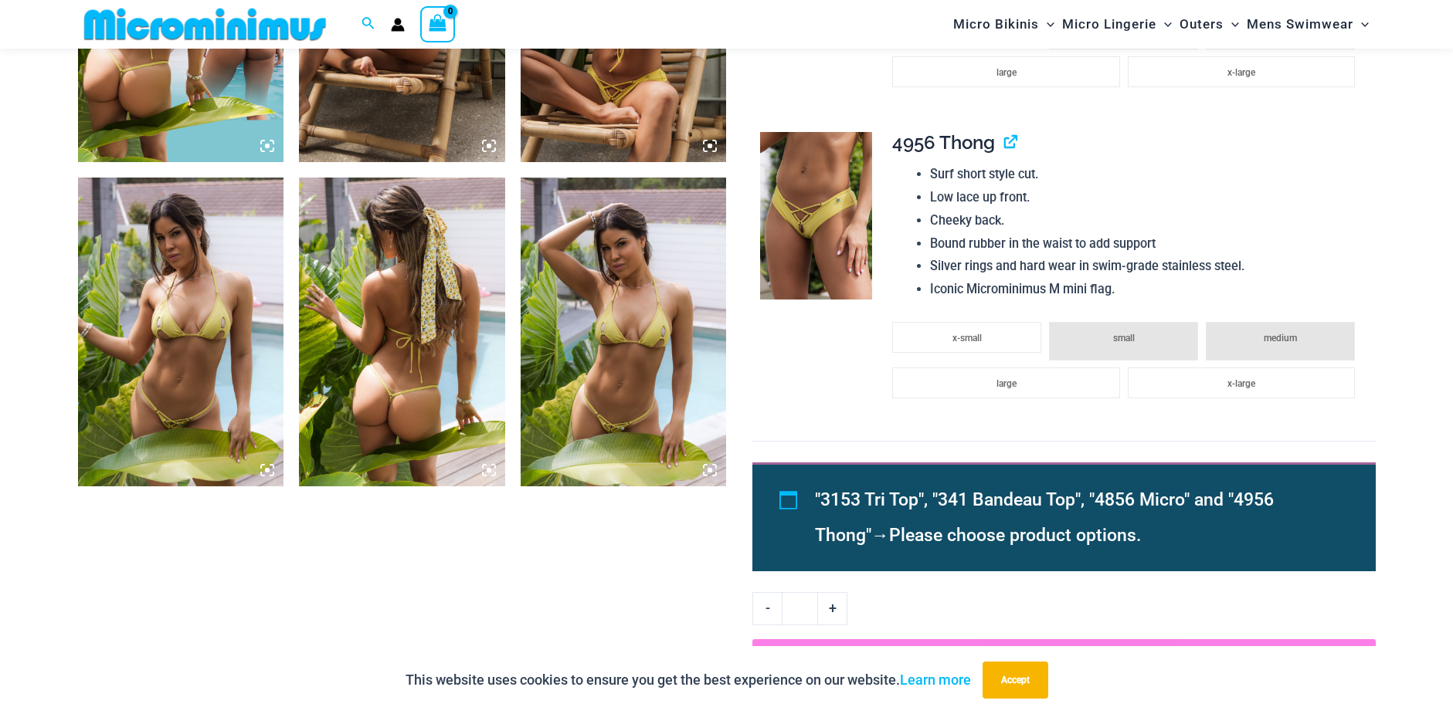
scroll to position [1298, 0]
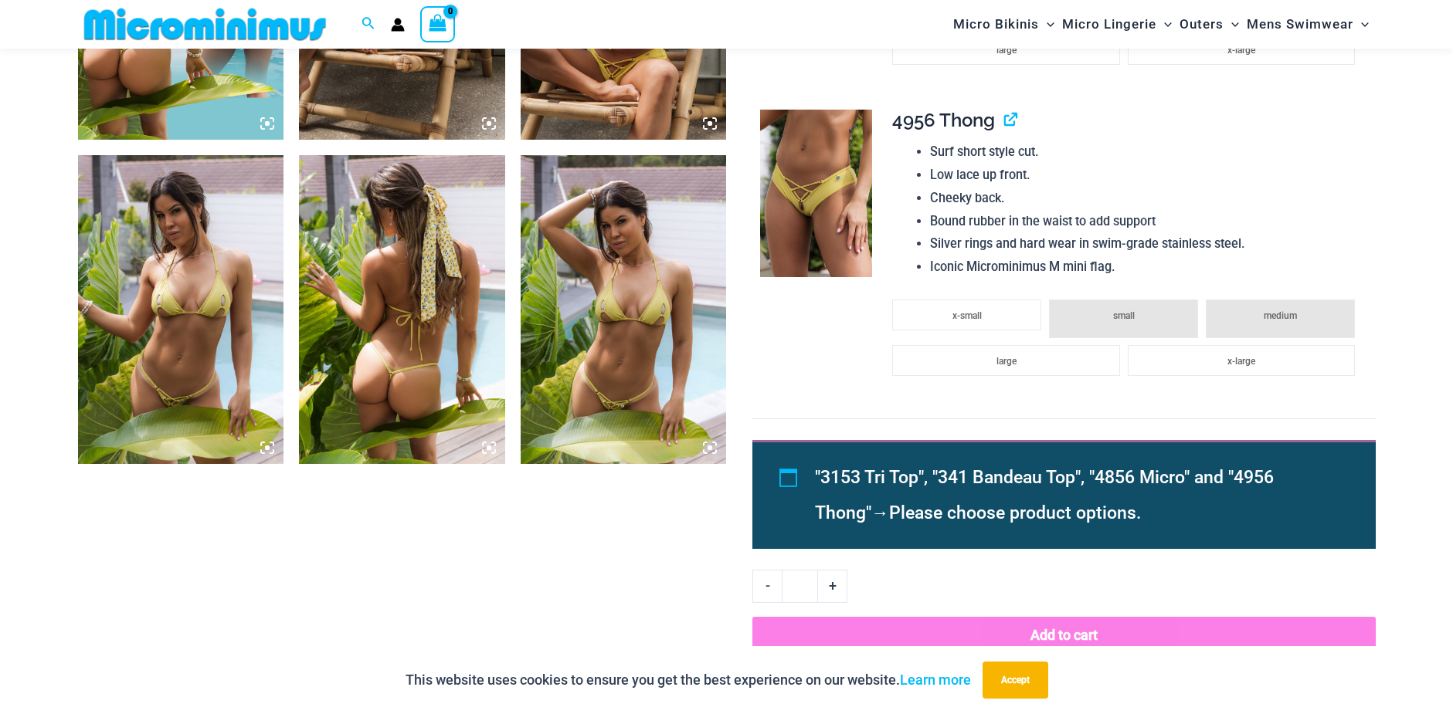
click at [801, 222] on img at bounding box center [816, 194] width 112 height 168
